Goal: Communication & Community: Connect with others

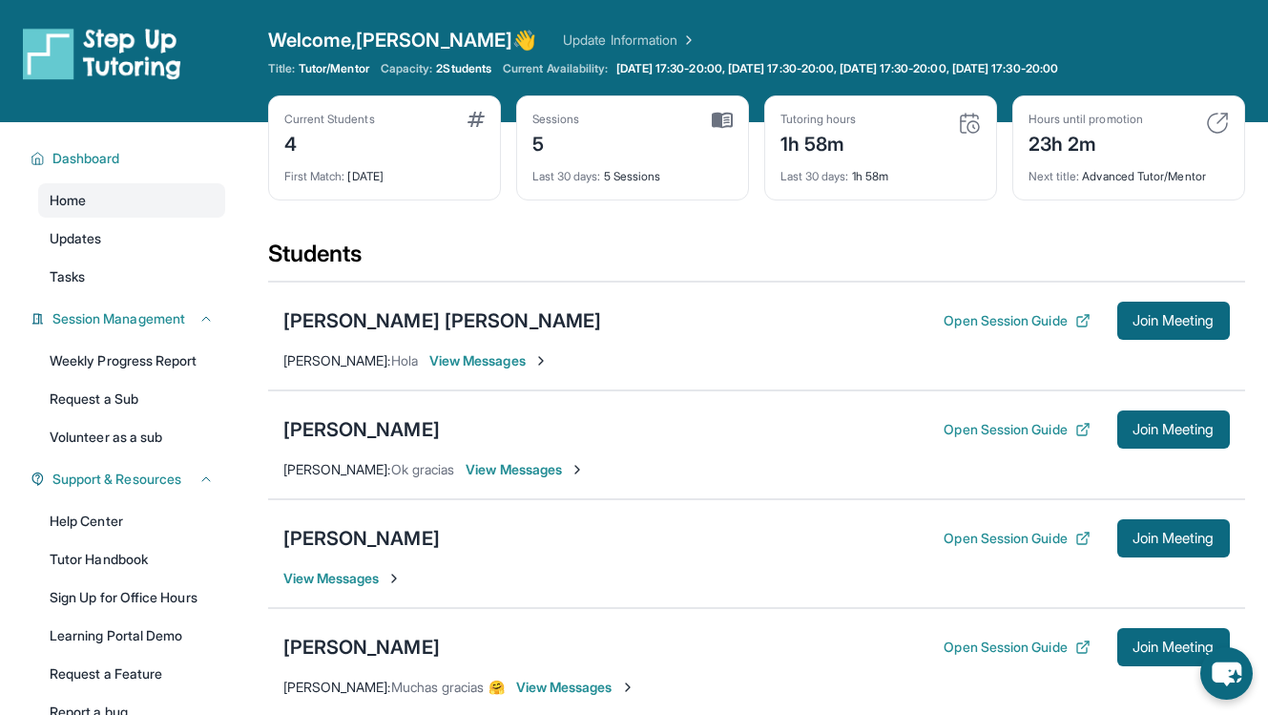
scroll to position [105, 0]
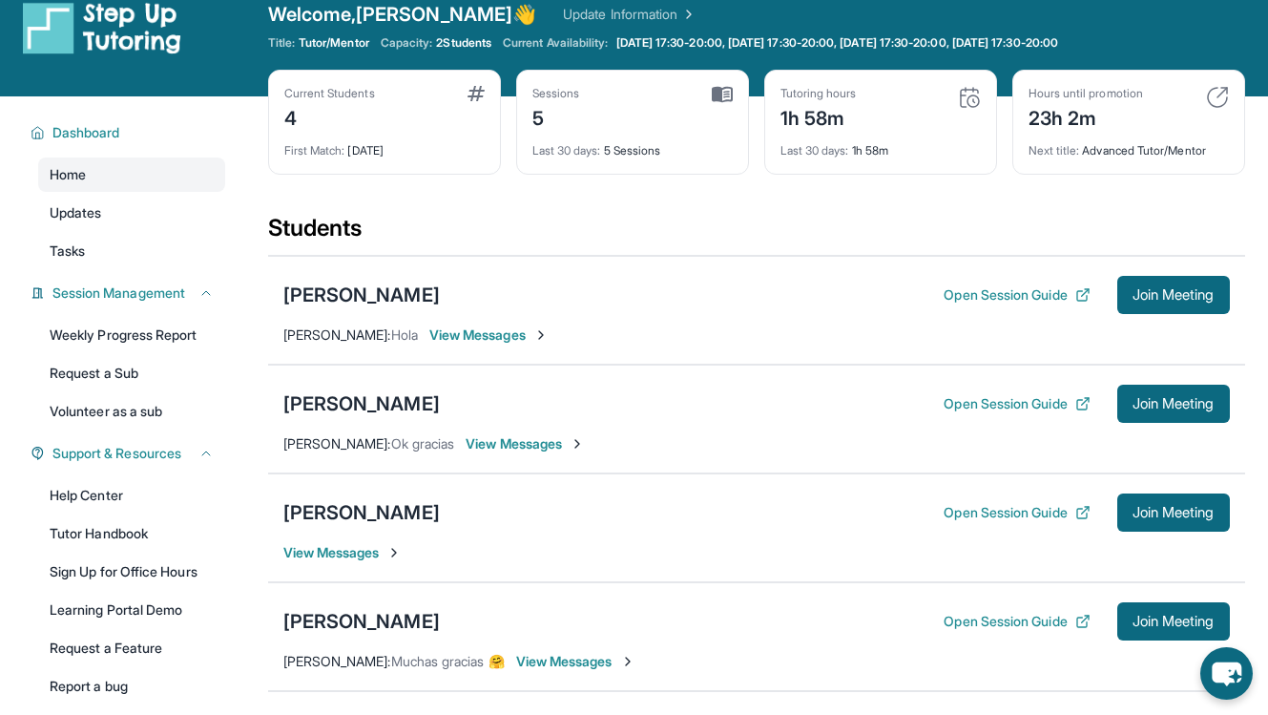
scroll to position [31, 0]
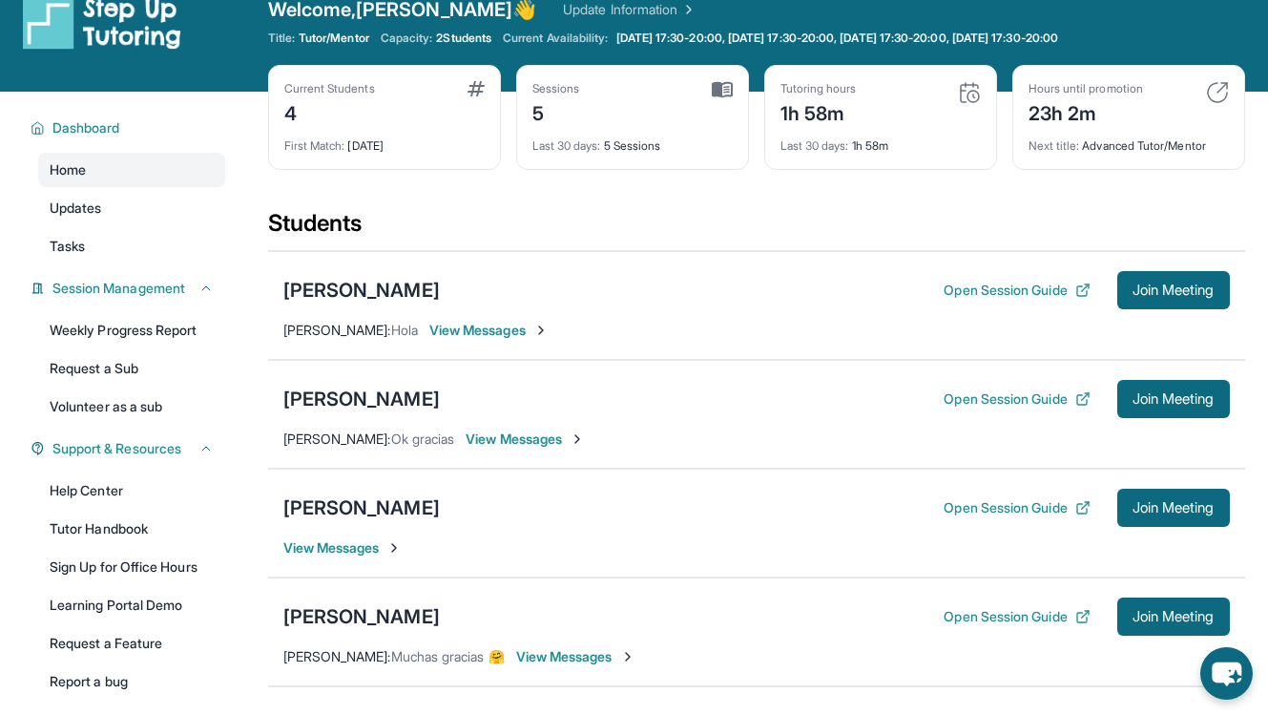
click at [375, 546] on span "View Messages" at bounding box center [342, 547] width 119 height 19
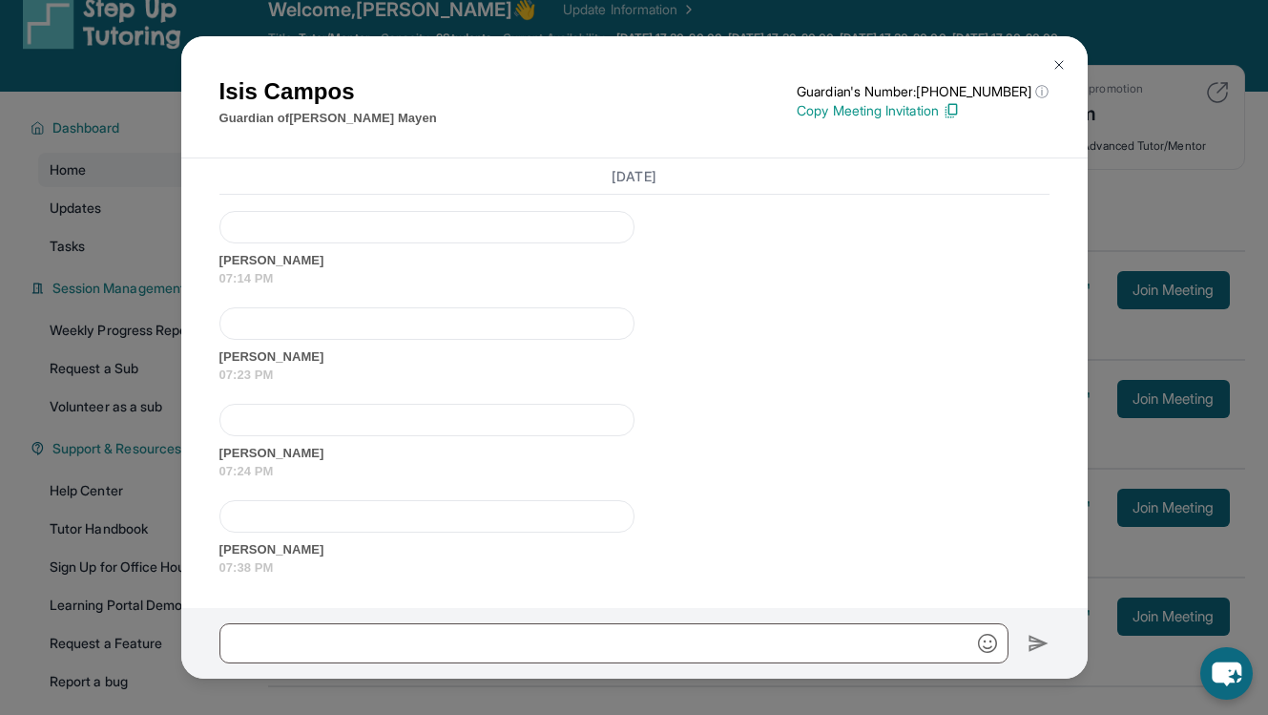
scroll to position [262, 0]
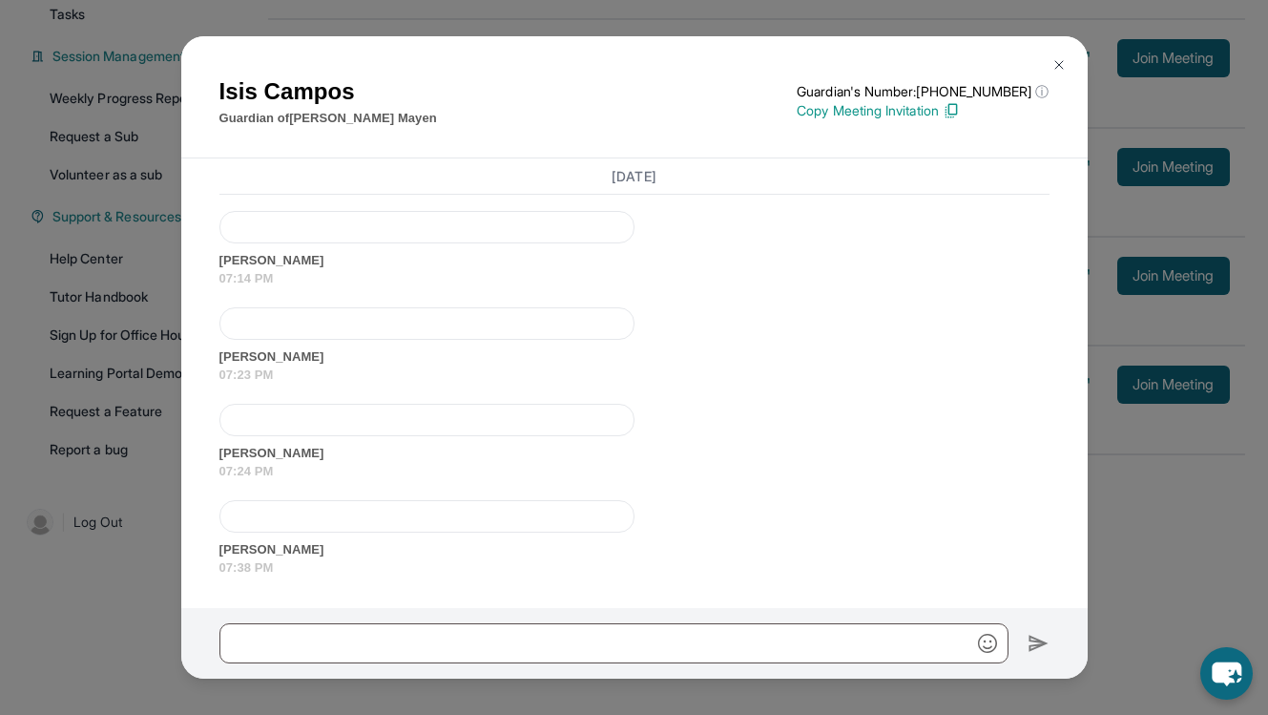
click at [325, 523] on div at bounding box center [426, 516] width 415 height 32
click at [246, 565] on span "07:38 PM" at bounding box center [634, 567] width 830 height 19
click at [296, 570] on span "07:38 PM" at bounding box center [634, 567] width 830 height 19
click at [311, 529] on div at bounding box center [426, 516] width 415 height 32
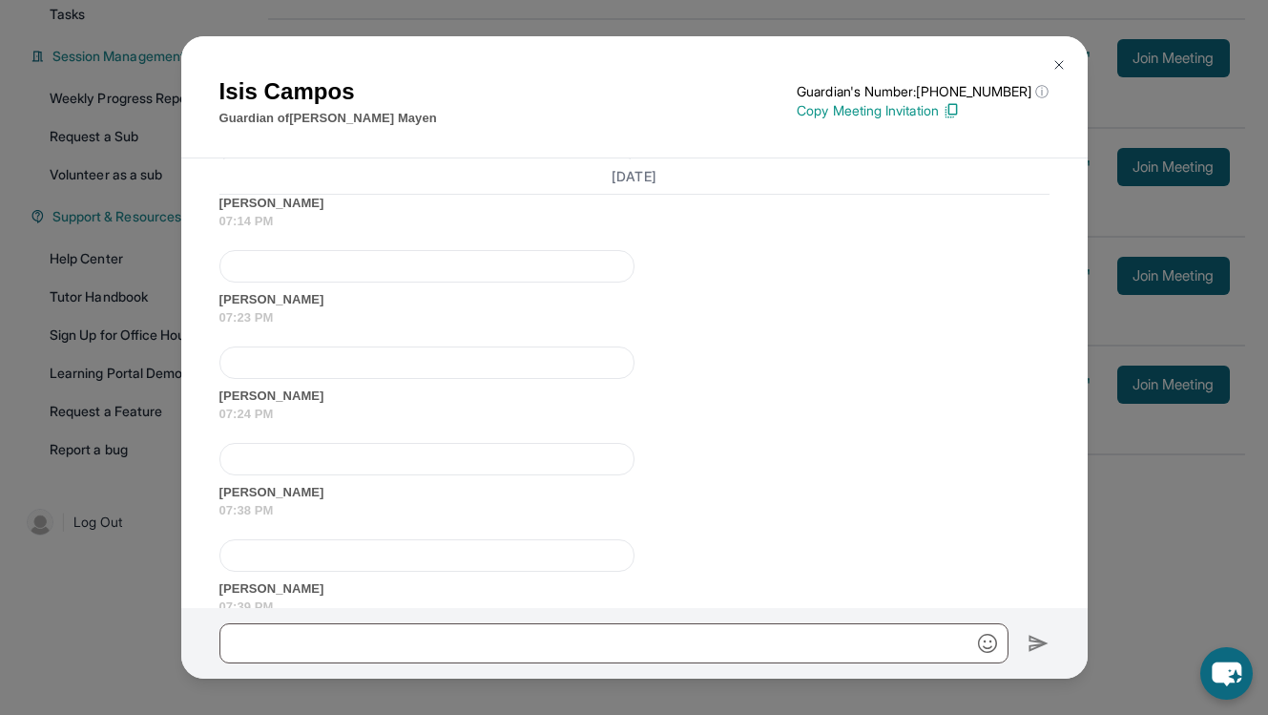
scroll to position [3082, 0]
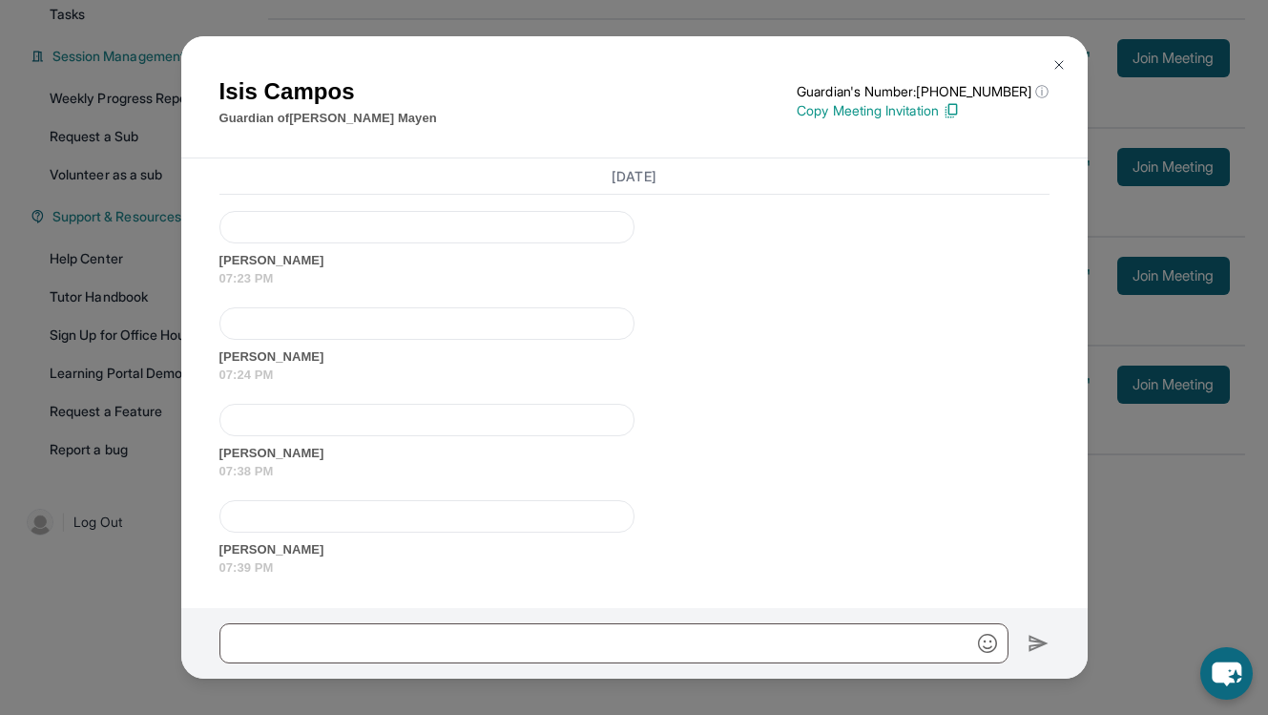
click at [270, 525] on div at bounding box center [426, 516] width 415 height 32
click at [275, 515] on div at bounding box center [426, 516] width 415 height 32
click at [479, 393] on div "Today buenas tardes aqui esta el enlace por si lo ocupan gracias 06:57 PM https…" at bounding box center [634, 129] width 830 height 896
click at [368, 525] on div at bounding box center [426, 516] width 415 height 32
click at [1068, 67] on button at bounding box center [1059, 65] width 38 height 38
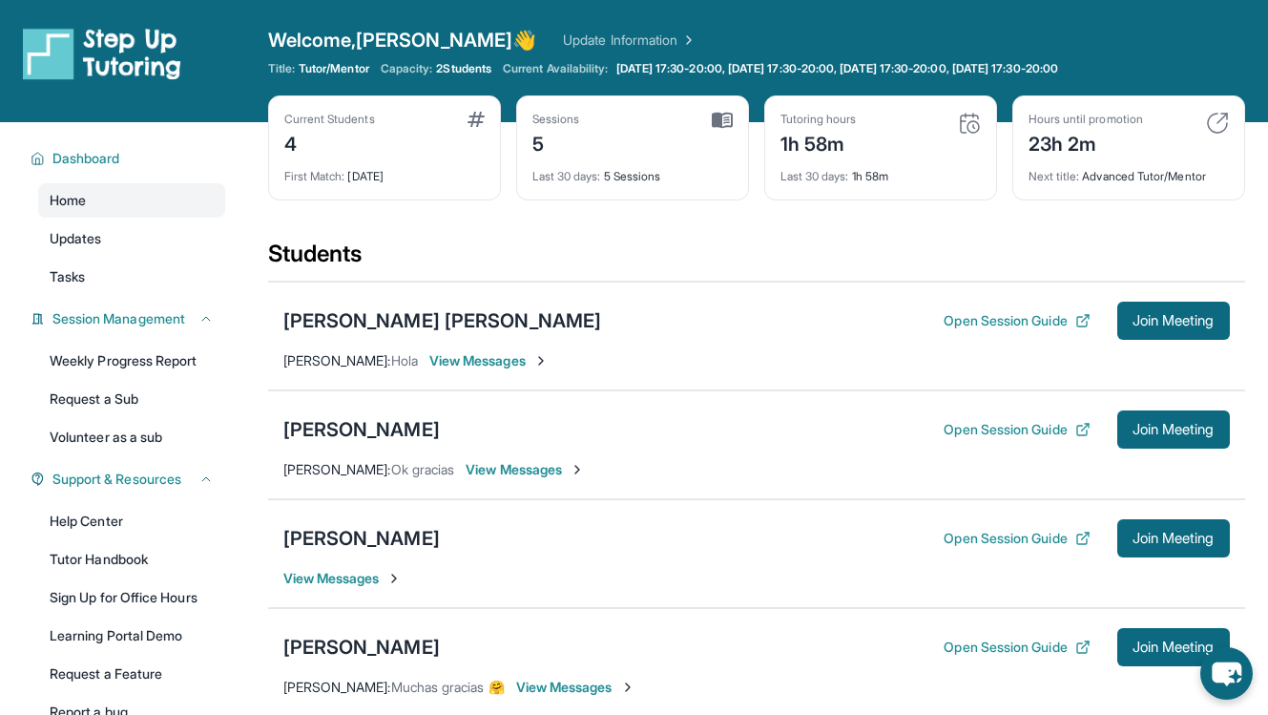
scroll to position [157, 0]
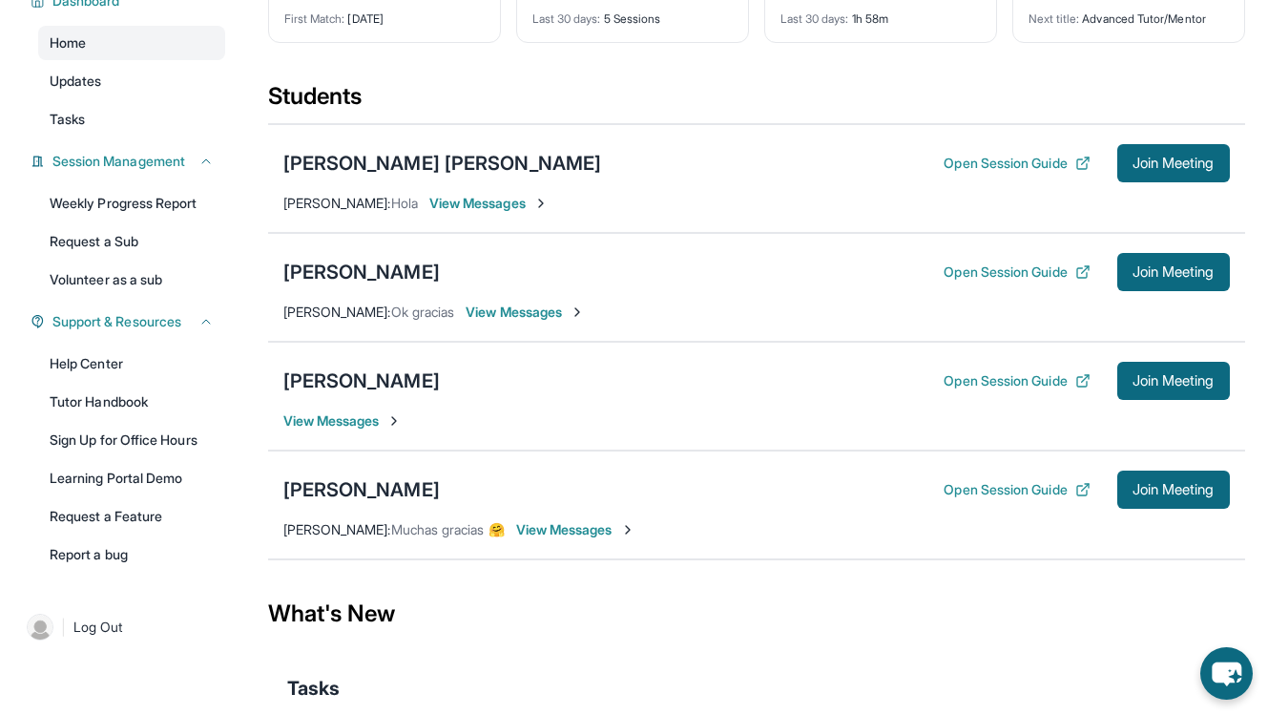
click at [358, 428] on span "View Messages" at bounding box center [342, 420] width 119 height 19
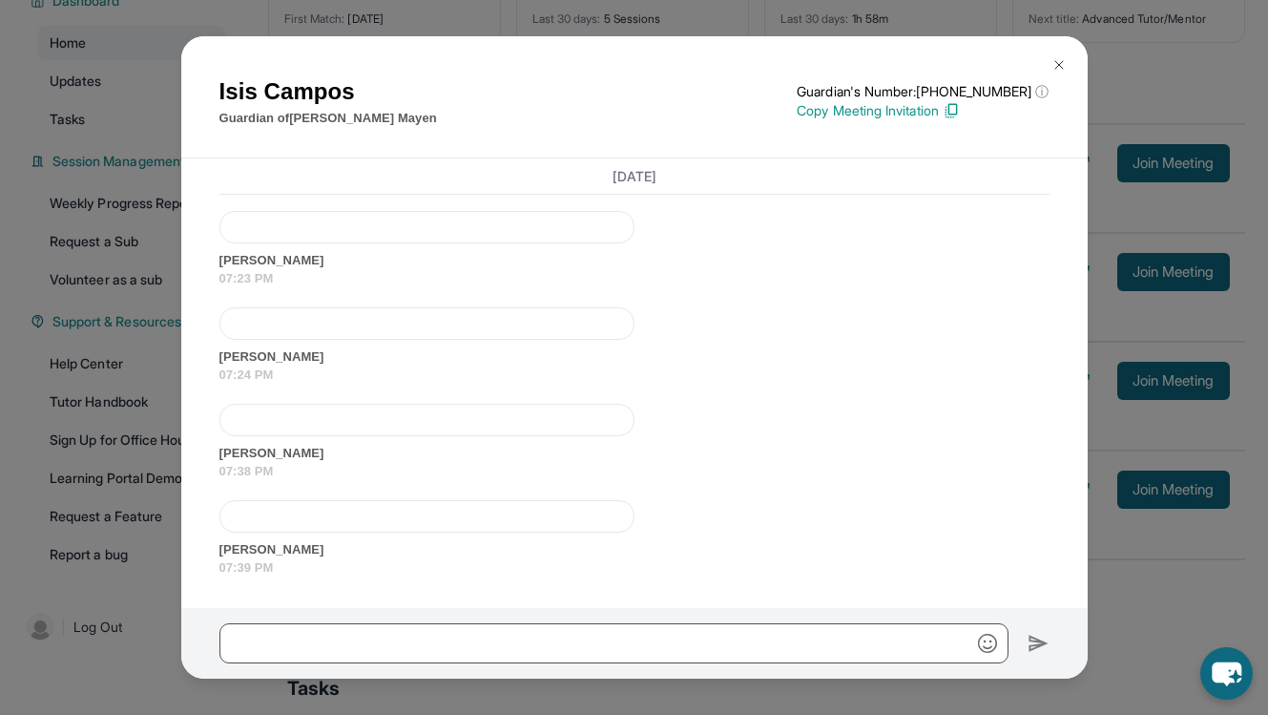
scroll to position [3082, 0]
click at [269, 512] on div at bounding box center [426, 516] width 415 height 32
click at [252, 577] on div "October 2, 2025 <p>**Nuevo Chat de Tutoría de Step Up**: ¡Hola Isis! Este es el…" at bounding box center [634, 382] width 907 height 449
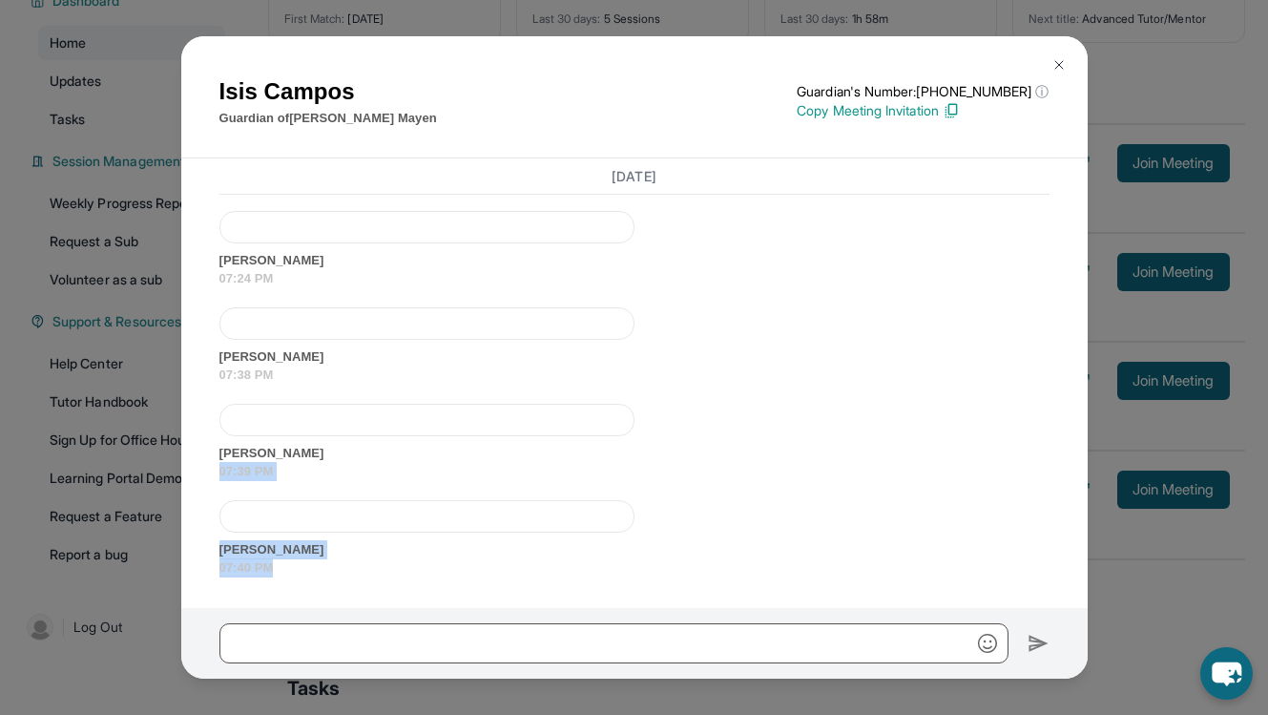
scroll to position [262, 0]
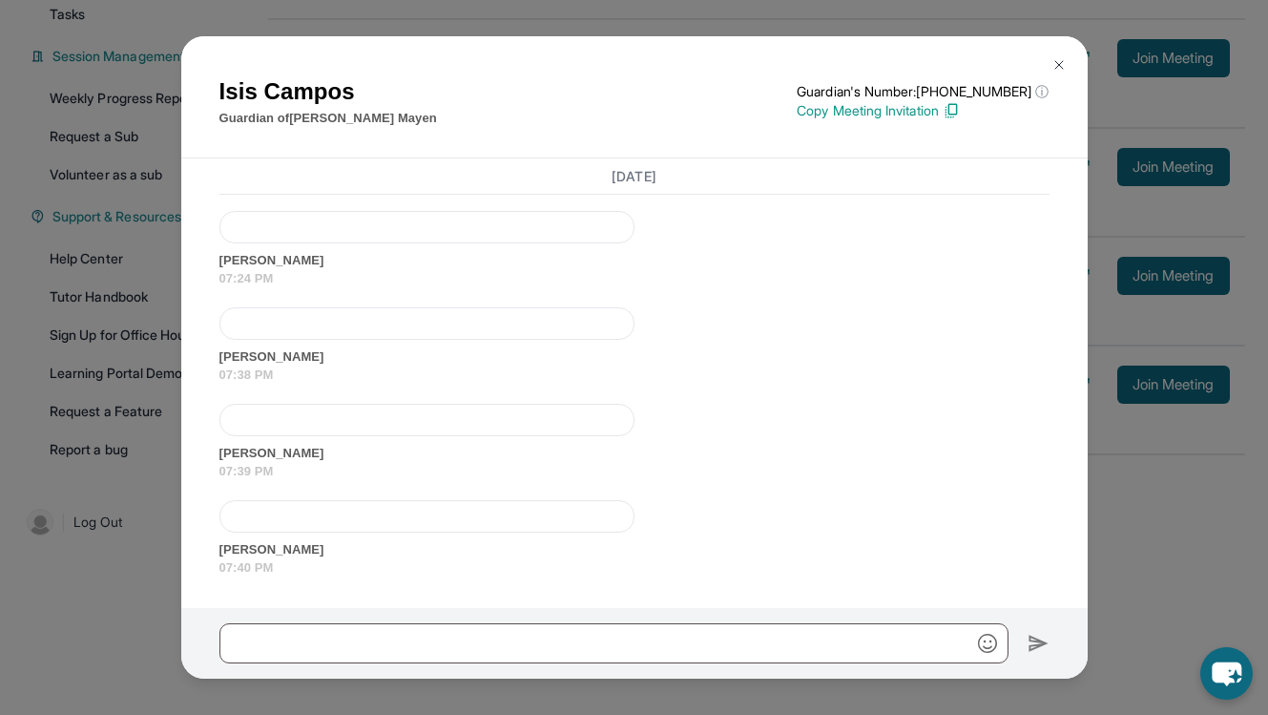
click at [234, 561] on span "07:40 PM" at bounding box center [634, 567] width 830 height 19
click at [270, 547] on span "[PERSON_NAME]" at bounding box center [634, 549] width 830 height 19
click at [302, 547] on span "[PERSON_NAME]" at bounding box center [634, 549] width 830 height 19
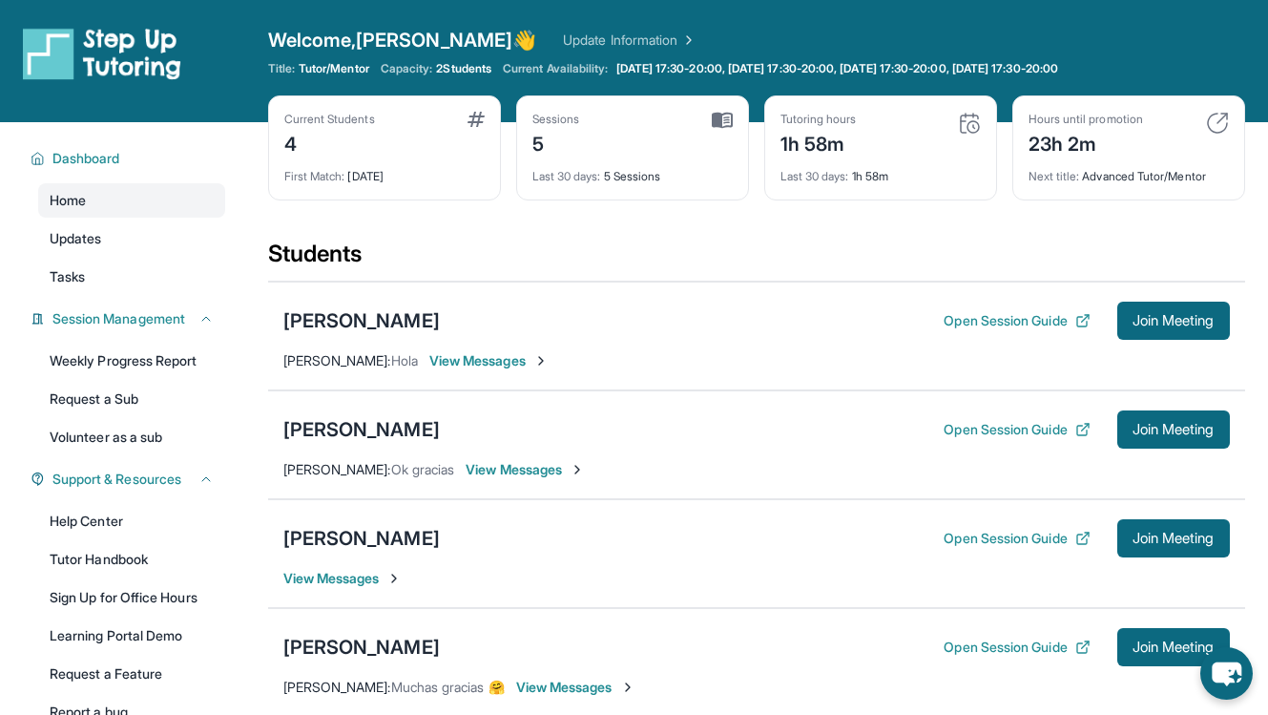
click at [381, 582] on span "View Messages" at bounding box center [342, 578] width 119 height 19
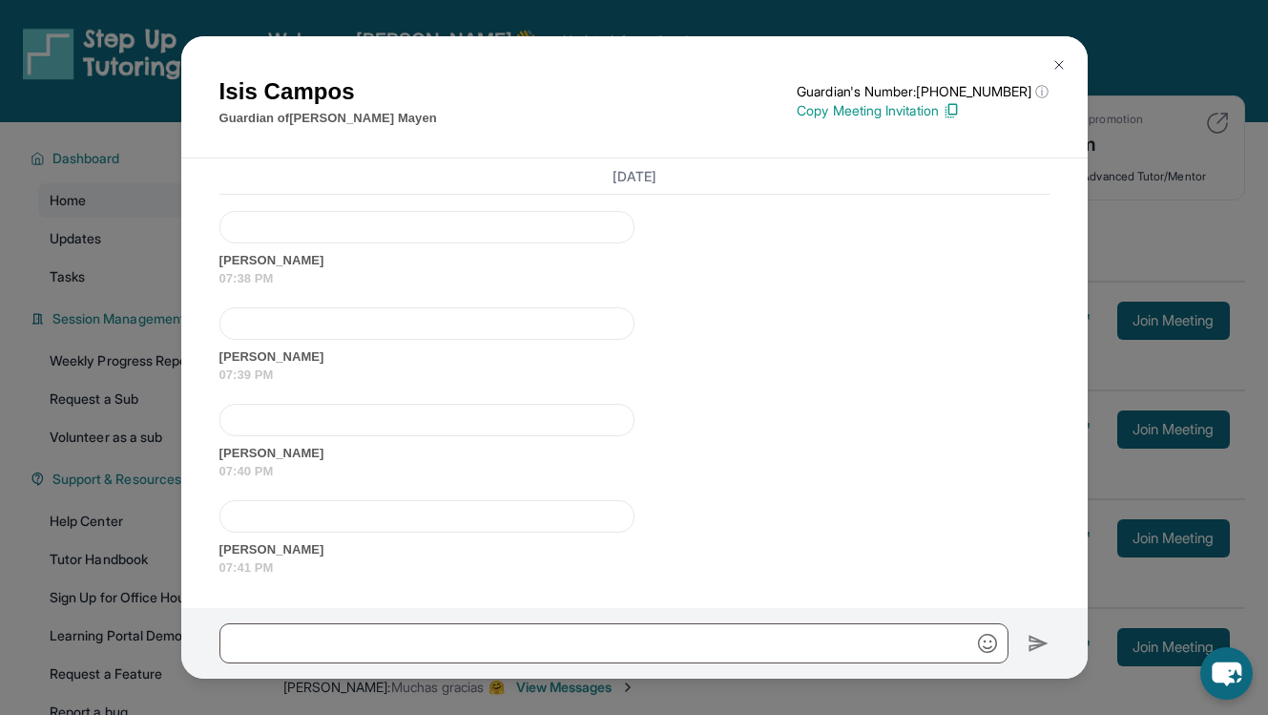
scroll to position [3275, 0]
click at [268, 529] on div at bounding box center [426, 516] width 415 height 32
click at [287, 517] on div at bounding box center [426, 516] width 415 height 32
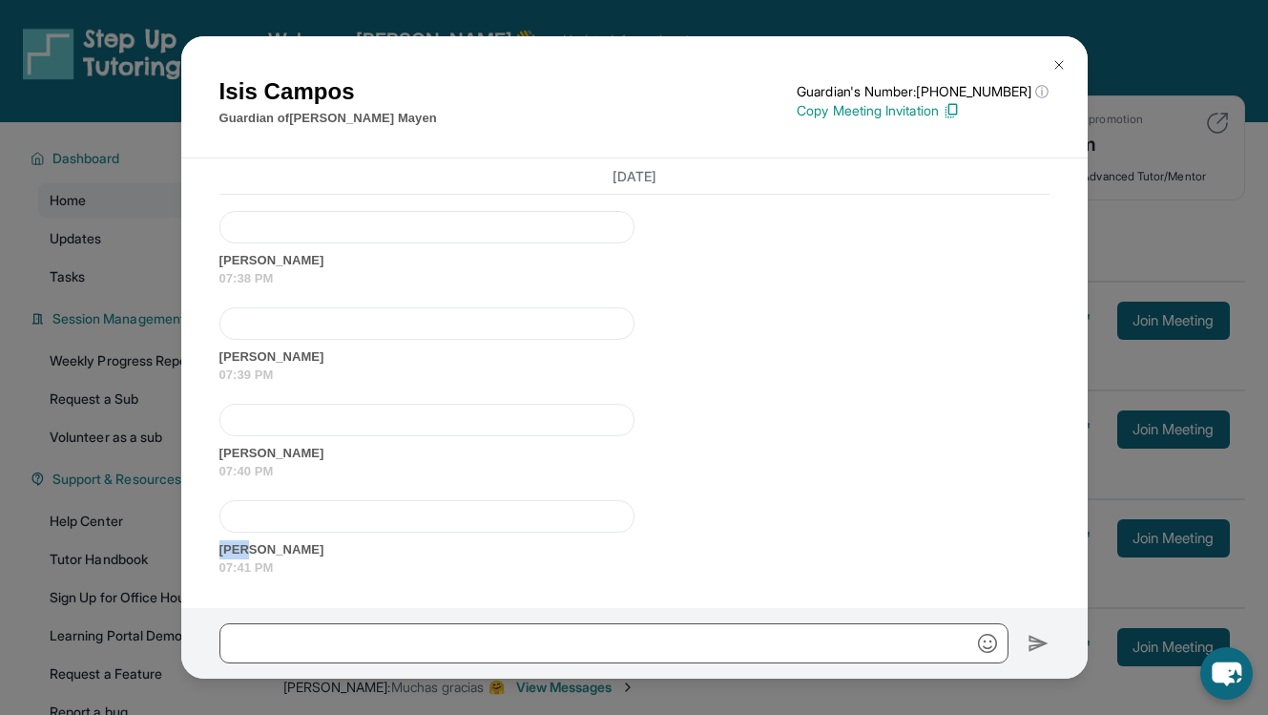
click at [287, 517] on div at bounding box center [426, 516] width 415 height 32
click at [265, 519] on div at bounding box center [426, 516] width 415 height 32
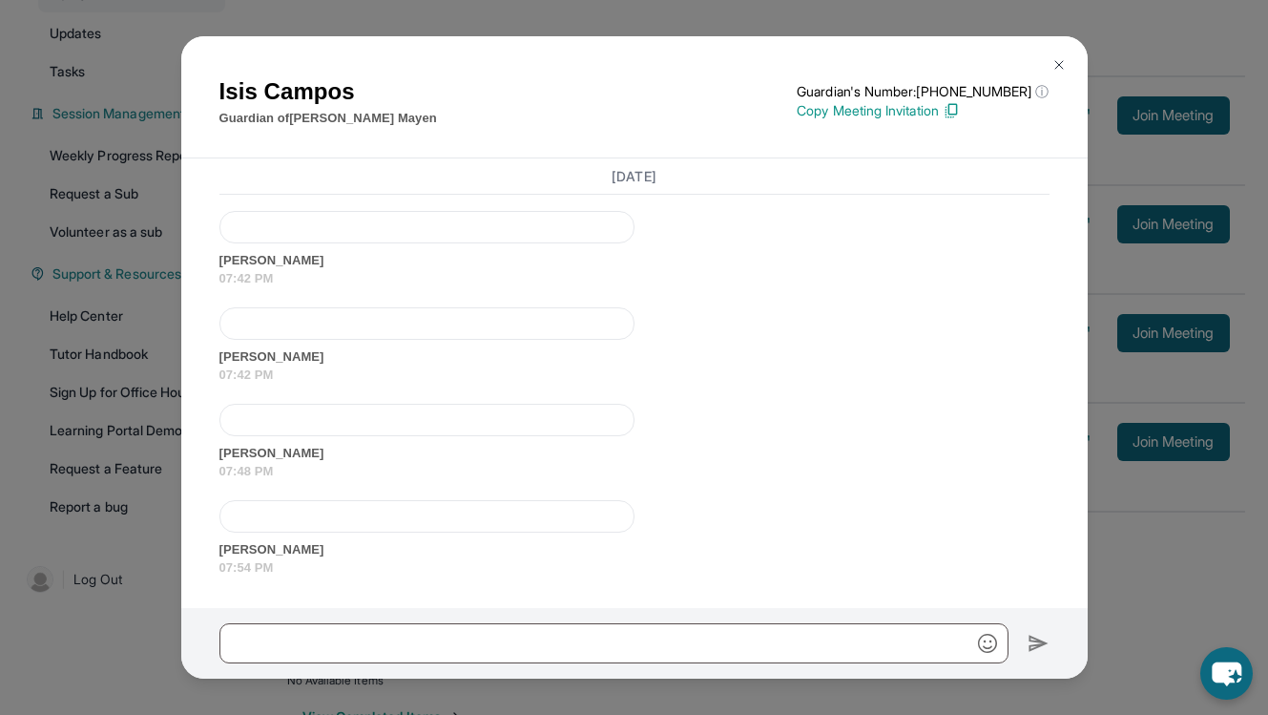
scroll to position [262, 0]
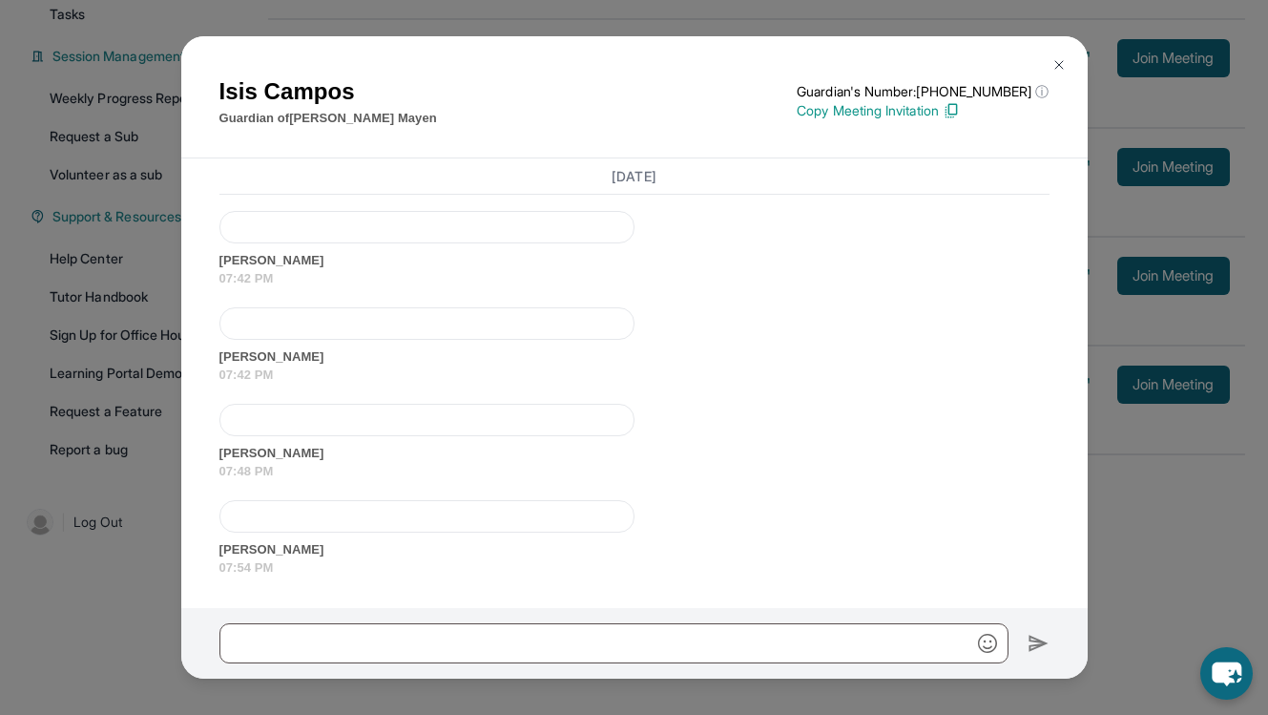
click at [1060, 68] on img at bounding box center [1059, 64] width 15 height 15
